Goal: Communication & Community: Answer question/provide support

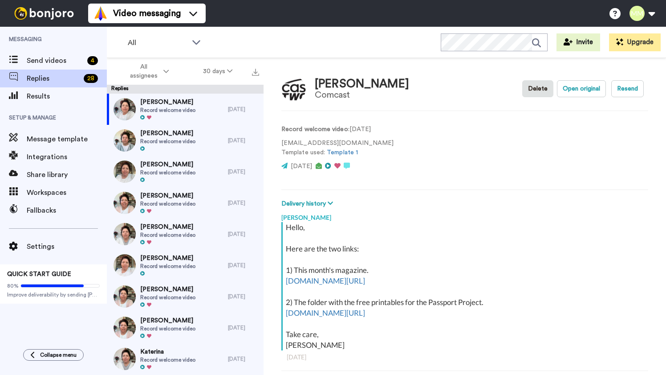
scroll to position [31, 0]
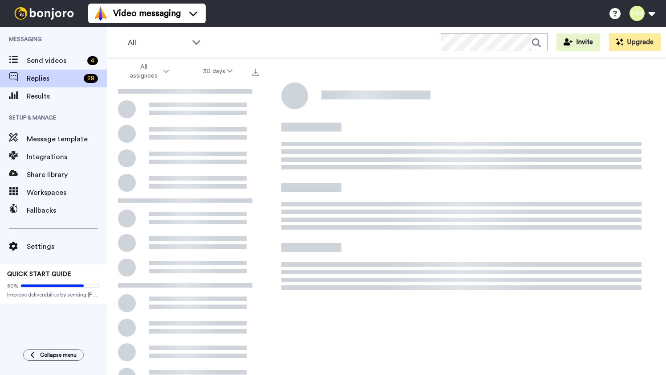
scroll to position [31, 0]
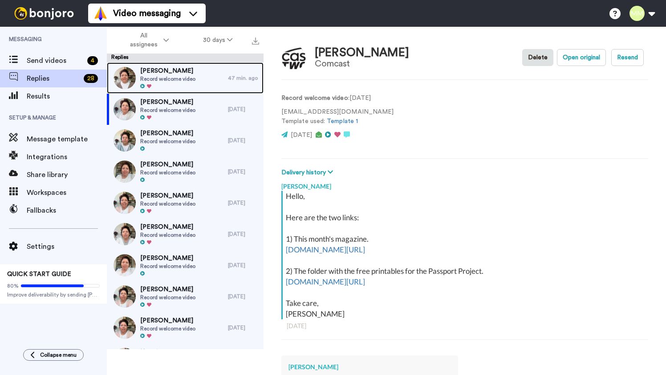
click at [175, 81] on span "Record welcome video" at bounding box center [167, 78] width 55 height 7
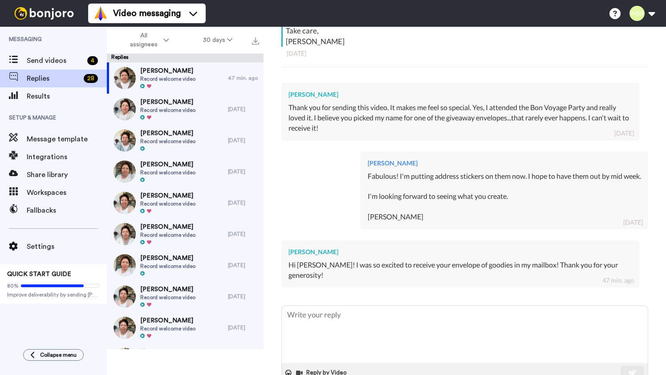
scroll to position [273, 0]
type textarea "x"
type textarea "Y"
type textarea "x"
type textarea "Ya"
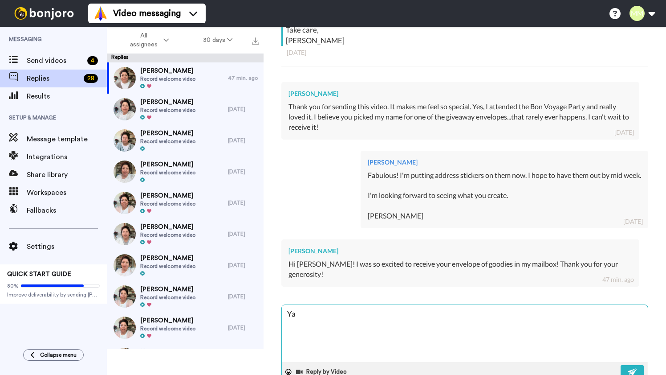
type textarea "x"
type textarea "Yay"
type textarea "x"
type textarea "Yay!"
type textarea "x"
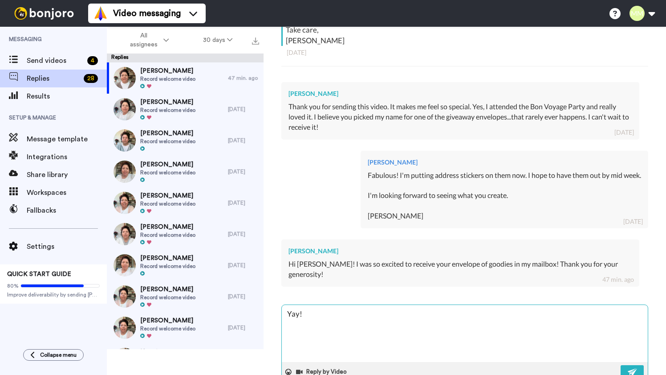
type textarea "Yay!"
type textarea "x"
type textarea "Yay! I"
type textarea "x"
type textarea "Yay! I'"
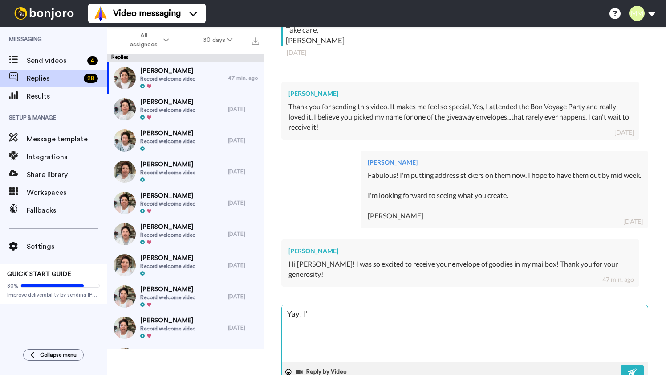
type textarea "x"
type textarea "Yay! I'm"
type textarea "x"
type textarea "Yay! I'm"
type textarea "x"
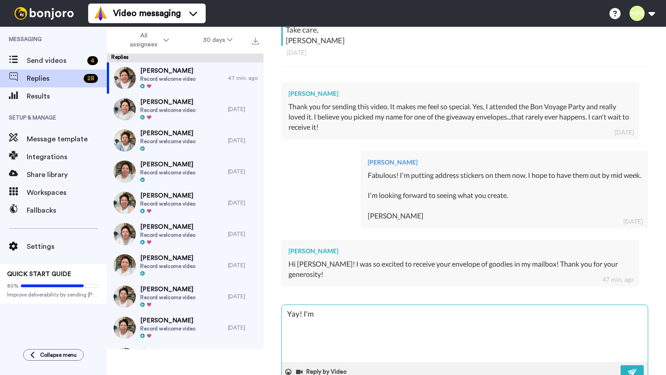
type textarea "Yay! I'm s"
type textarea "x"
type textarea "Yay! I'm so"
type textarea "x"
type textarea "Yay! I'm so"
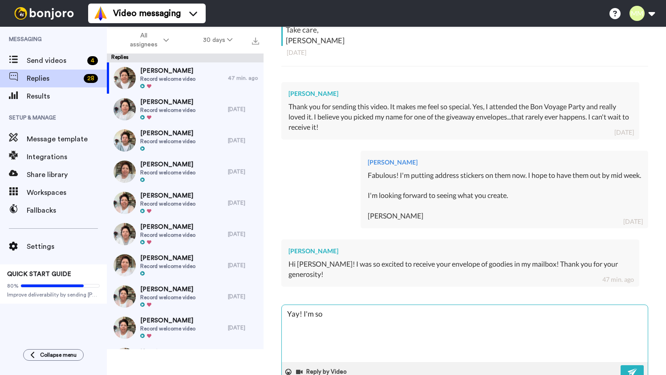
type textarea "x"
type textarea "Yay! I'm so g"
type textarea "x"
type textarea "Yay! I'm so gl"
type textarea "x"
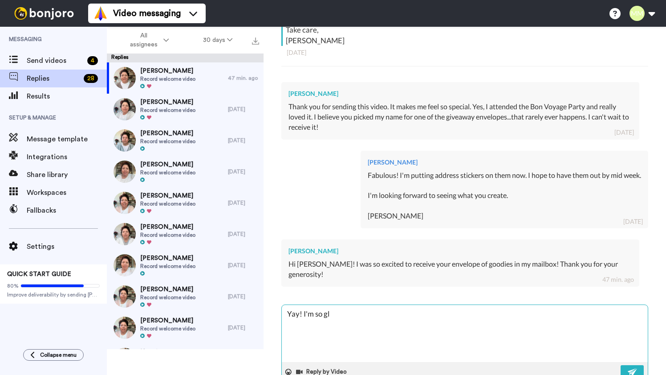
type textarea "Yay! I'm so gla"
type textarea "x"
type textarea "Yay! I'm so glad"
type textarea "x"
type textarea "Yay! I'm so glad"
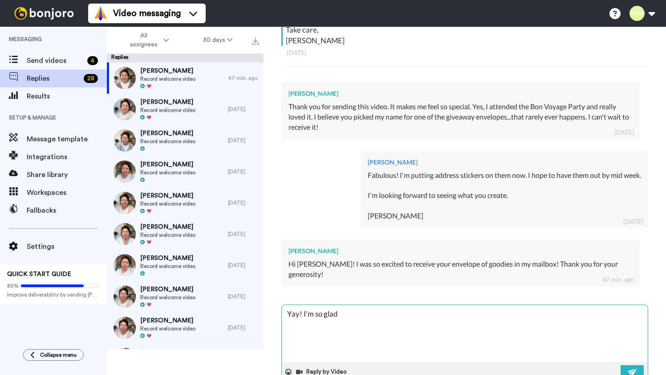
type textarea "x"
type textarea "Yay! I'm so glad i"
type textarea "x"
type textarea "Yay! I'm so glad it"
type textarea "x"
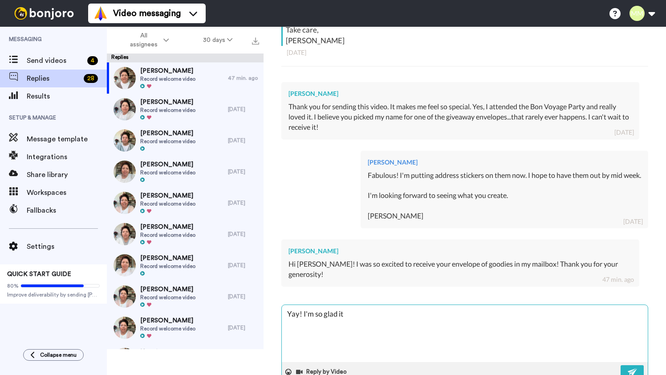
type textarea "Yay! I'm so glad it"
type textarea "x"
type textarea "Yay! I'm so glad it a"
type textarea "x"
type textarea "Yay! I'm so glad it ar"
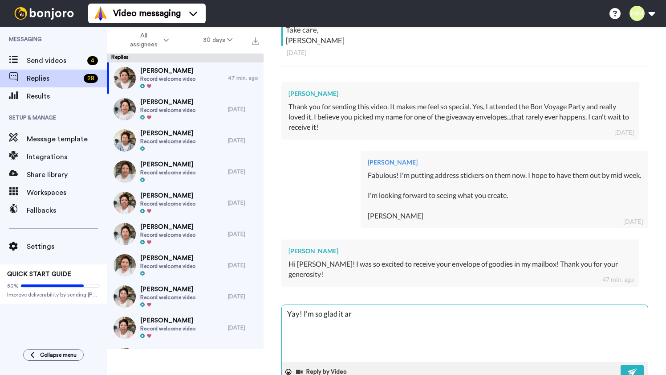
type textarea "x"
type textarea "Yay! I'm so glad it arr"
type textarea "x"
type textarea "Yay! I'm so glad it arri"
type textarea "x"
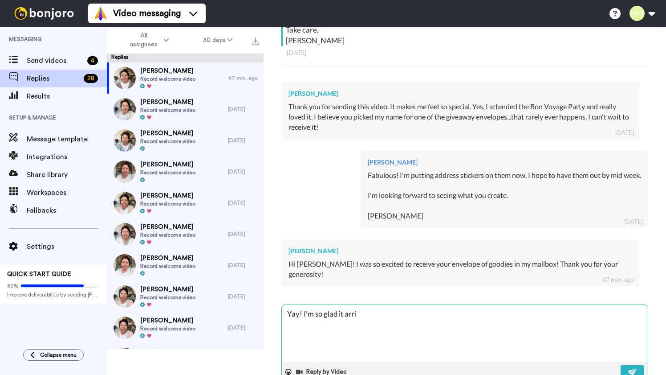
type textarea "Yay! I'm so glad it arriv"
type textarea "x"
type textarea "Yay! I'm so glad it arrive"
type textarea "x"
type textarea "Yay! I'm so glad it arrived"
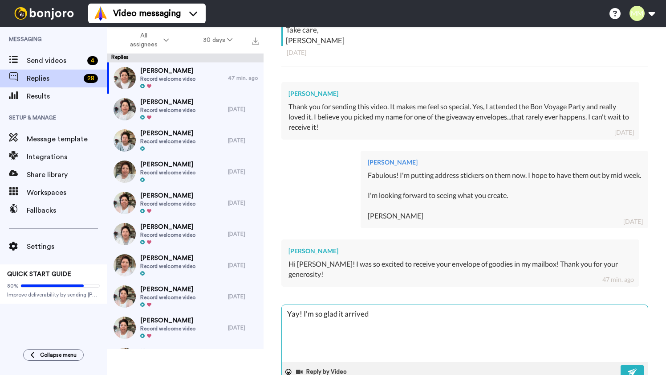
type textarea "x"
type textarea "Yay! I'm so glad it arrived."
type textarea "x"
type textarea "Yay! I'm so glad it arrived."
type textarea "x"
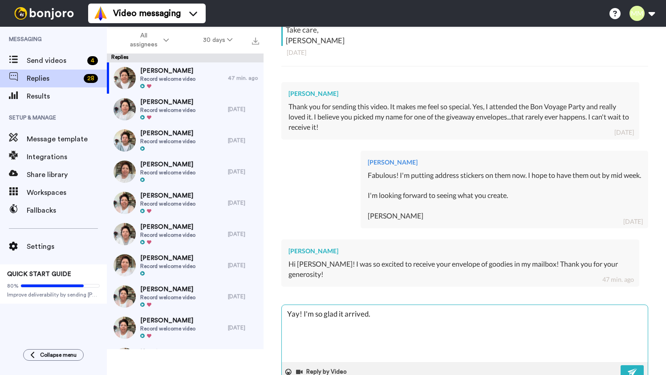
type textarea "Yay! I'm so glad it arrived. H"
type textarea "x"
type textarea "Yay! I'm so glad it arrived. Ha"
type textarea "x"
type textarea "Yay! I'm so glad it arrived. Hav"
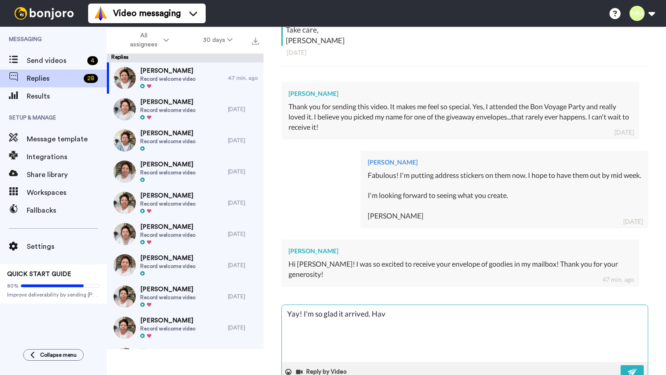
type textarea "x"
type textarea "Yay! I'm so glad it arrived. Have"
type textarea "x"
type textarea "Yay! I'm so glad it arrived. Hav"
type textarea "x"
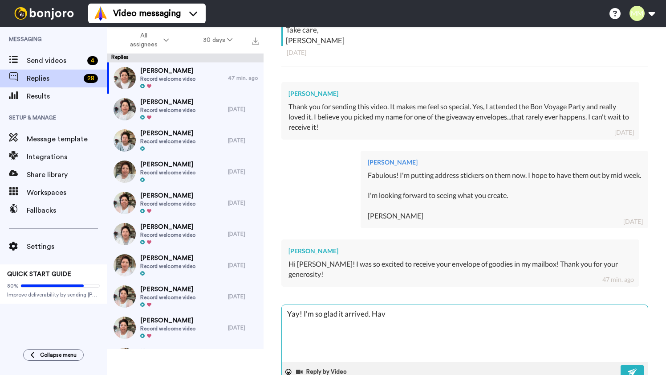
type textarea "Yay! I'm so glad it arrived. Ha"
type textarea "x"
type textarea "Yay! I'm so glad it arrived. H"
type textarea "x"
type textarea "Yay! I'm so glad it arrived."
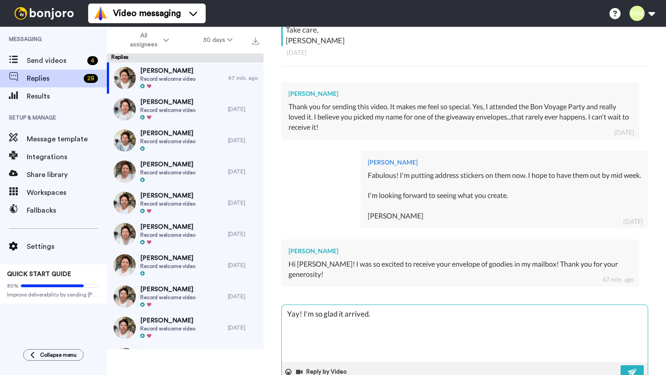
type textarea "x"
type textarea "Yay! I'm so glad it arrived. H"
type textarea "x"
type textarea "Yay! I'm so glad it arrived. Ha"
type textarea "x"
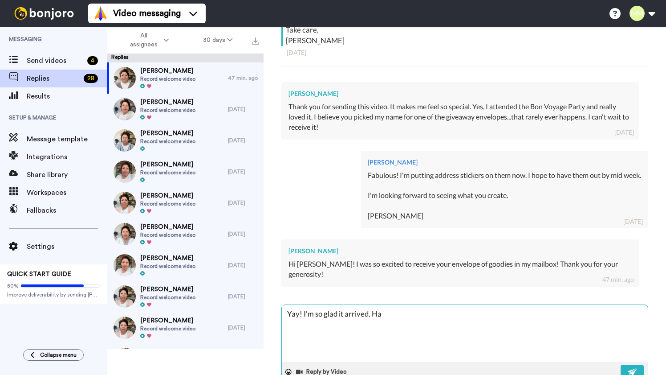
type textarea "Yay! I'm so glad it arrived. Hav"
type textarea "x"
type textarea "Yay! I'm so glad it arrived. Have"
type textarea "x"
type textarea "Yay! I'm so glad it arrived. Have"
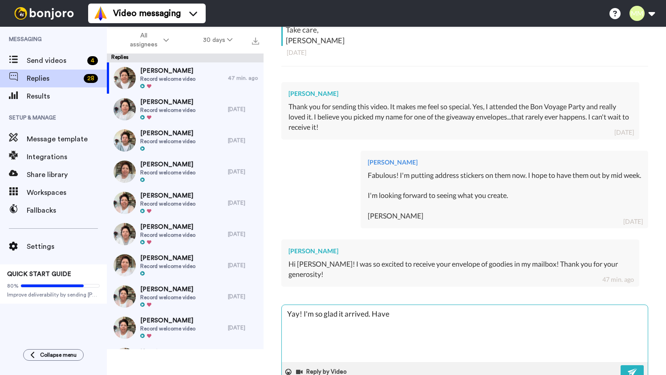
type textarea "x"
type textarea "Yay! I'm so glad it arrived. Have f"
type textarea "x"
type textarea "Yay! I'm so glad it arrived. Have fu"
type textarea "x"
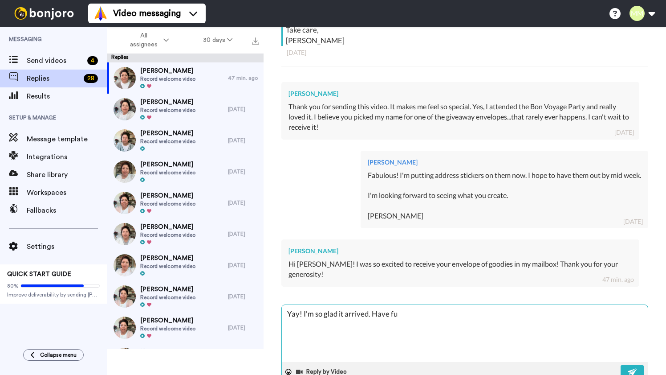
type textarea "Yay! I'm so glad it arrived. Have fun"
type textarea "x"
type textarea "Yay! I'm so glad it arrived. Have fun"
type textarea "x"
type textarea "Yay! I'm so glad it arrived. Have fun w"
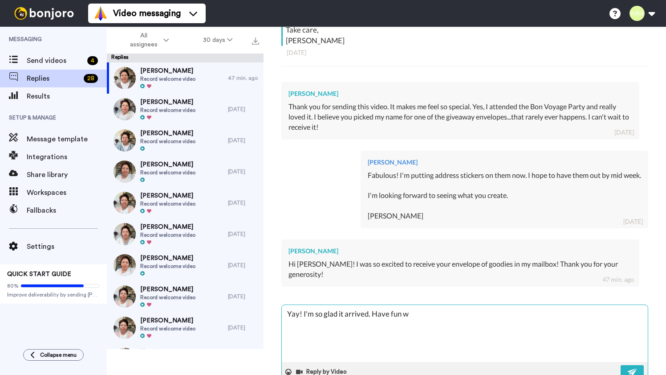
type textarea "x"
type textarea "Yay! I'm so glad it arrived. Have fun wi"
type textarea "x"
type textarea "Yay! I'm so glad it arrived. Have fun wit"
type textarea "x"
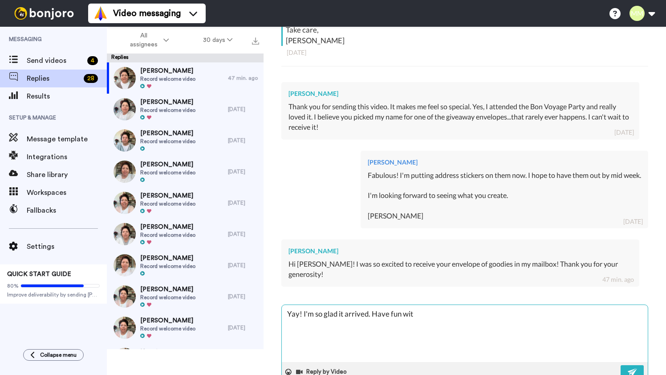
type textarea "Yay! I'm so glad it arrived. Have fun with"
type textarea "x"
type textarea "Yay! I'm so glad it arrived. Have fun with"
type textarea "x"
type textarea "Yay! I'm so glad it arrived. Have fun with i"
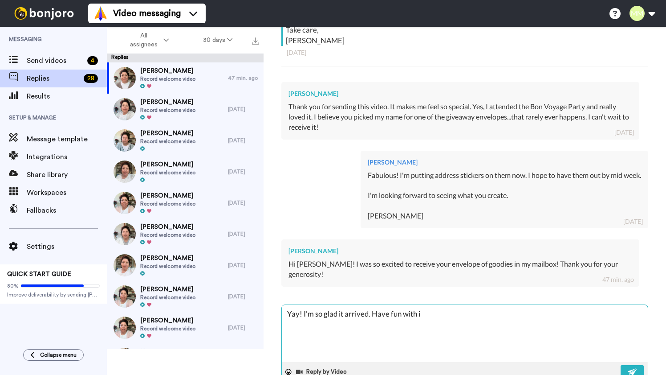
type textarea "x"
type textarea "Yay! I'm so glad it arrived. Have fun with it"
type textarea "x"
type textarea "Yay! I'm so glad it arrived. Have fun with it"
type textarea "x"
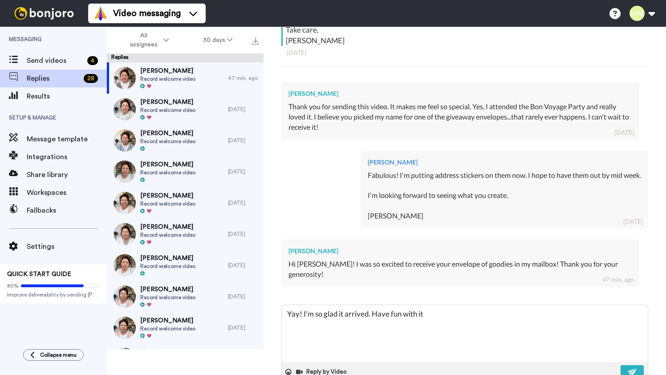
type textarea "Yay! I'm so glad it arrived. Have fun with it 👏🏼"
type textarea "x"
type textarea "Yay! I'm so glad it arrived. Have fun with it 👏🏼"
type textarea "x"
type textarea "Yay! I'm so glad it arrived. Have fun with it 👏🏼"
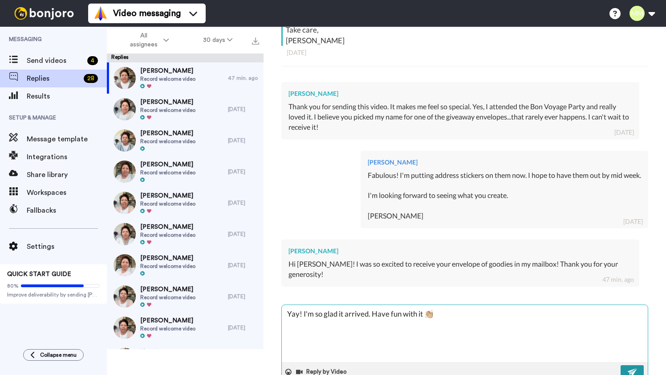
click at [630, 373] on img at bounding box center [633, 371] width 10 height 7
type textarea "x"
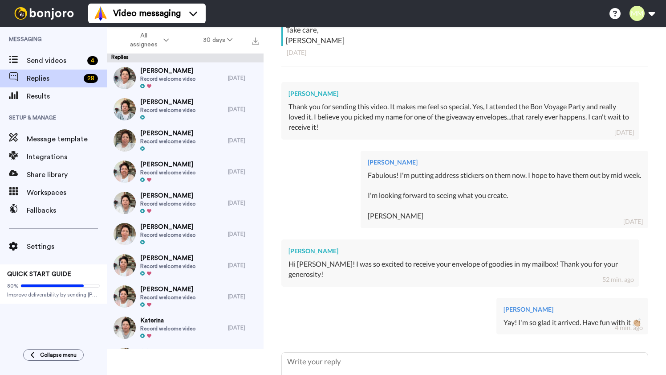
type textarea "x"
